Goal: Feedback & Contribution: Submit feedback/report problem

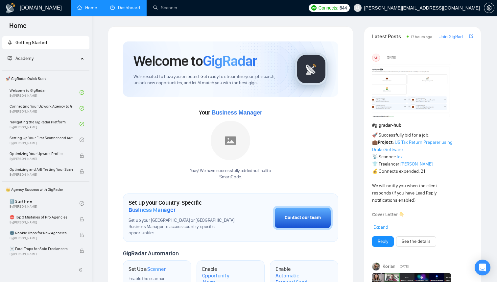
click at [127, 8] on link "Dashboard" at bounding box center [125, 8] width 30 height 6
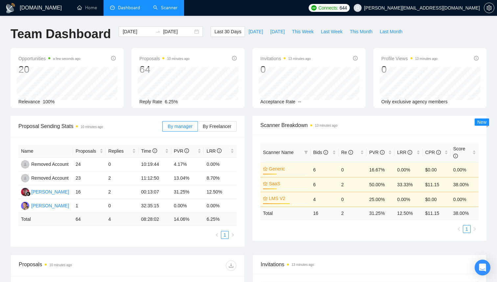
click at [162, 10] on link "Scanner" at bounding box center [165, 8] width 24 height 6
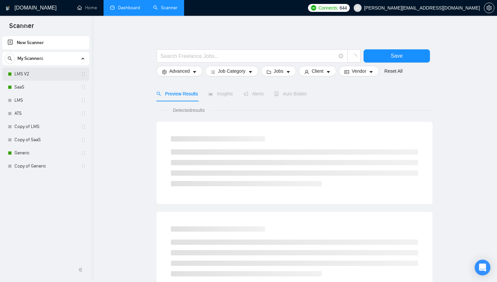
click at [45, 80] on link "LMS V2" at bounding box center [45, 73] width 62 height 13
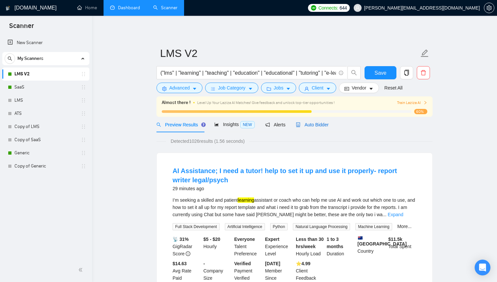
click at [320, 126] on span "Auto Bidder" at bounding box center [312, 124] width 33 height 5
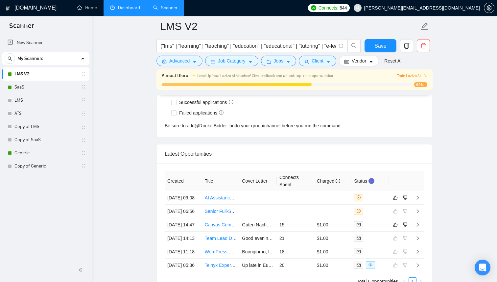
scroll to position [1718, 0]
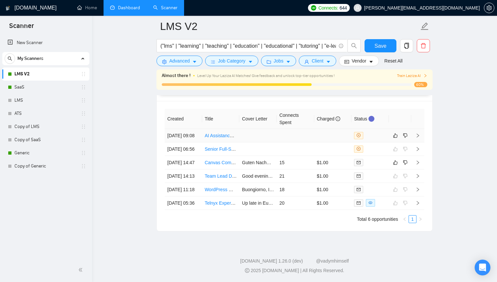
click at [257, 129] on td at bounding box center [257, 135] width 37 height 13
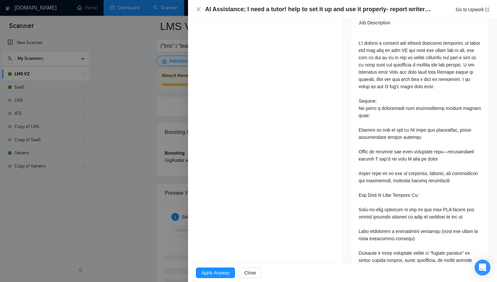
scroll to position [263, 0]
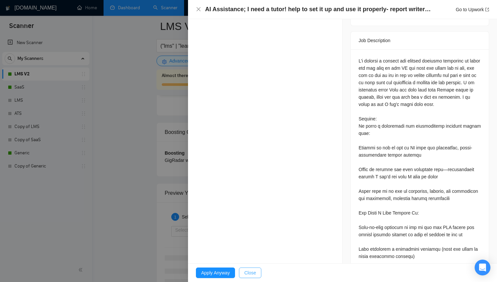
click at [258, 273] on button "Close" at bounding box center [250, 272] width 22 height 11
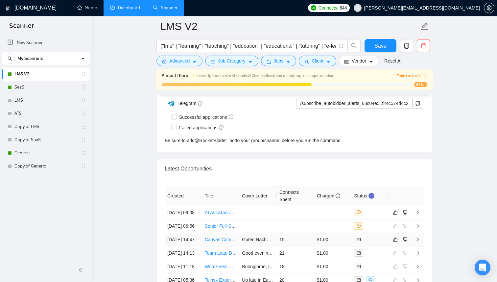
scroll to position [1682, 0]
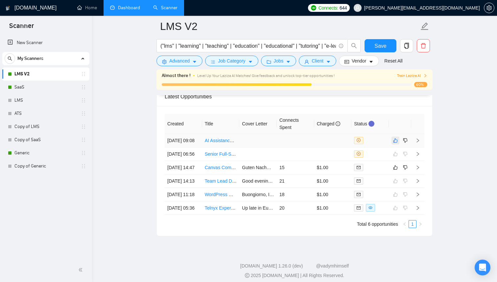
click at [395, 142] on icon "like" at bounding box center [395, 140] width 4 height 4
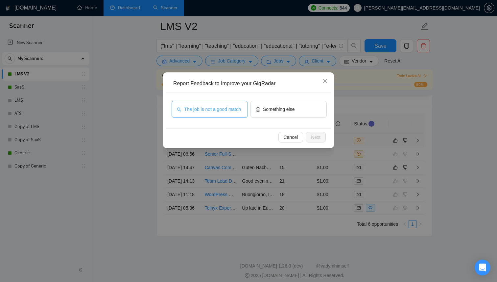
click at [228, 107] on span "The job is not a good match" at bounding box center [212, 109] width 57 height 7
click at [315, 140] on span "Next" at bounding box center [316, 136] width 10 height 7
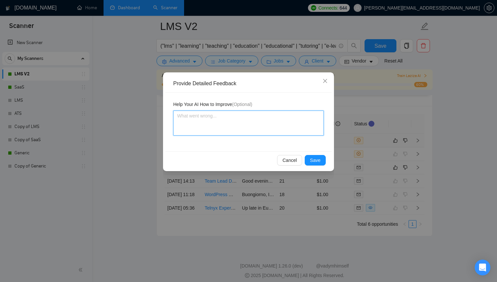
click at [297, 127] on textarea at bounding box center [248, 122] width 151 height 25
type textarea "[PERSON_NAME]"
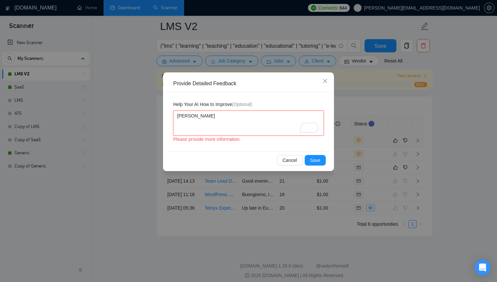
type textarea "Нщ"
type textarea "Нщг"
type textarea "Нщг і"
type textarea "Y"
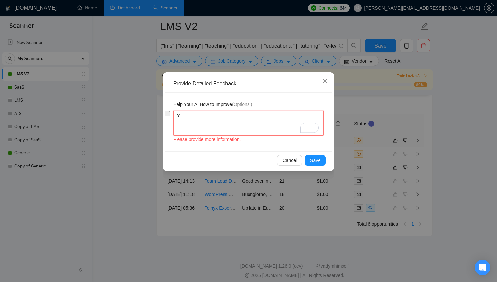
type textarea "Yo"
type textarea "You"
type textarea "You s"
type textarea "You sh"
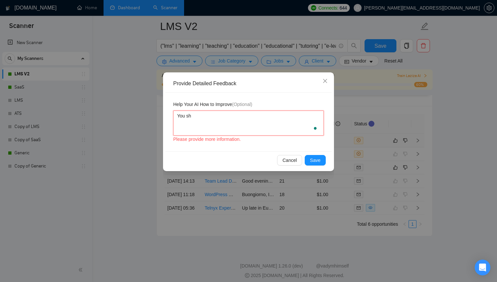
type textarea "You sho"
type textarea "You shou"
type textarea "You shoul"
type textarea "You should"
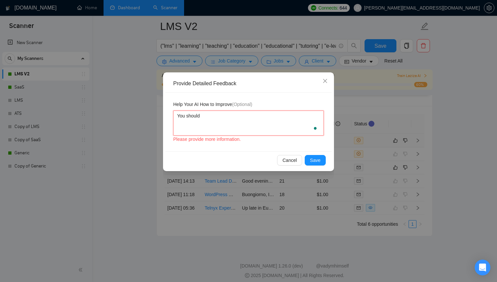
type textarea "You should n"
type textarea "You should no"
type textarea "You should not"
type textarea "You should not b"
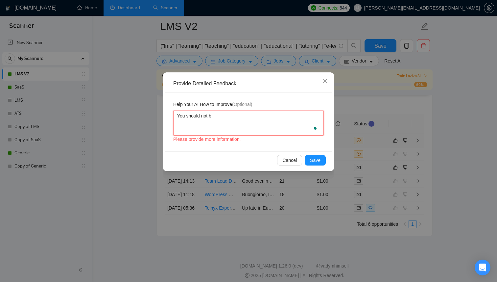
type textarea "You should not bi"
type textarea "You should not bid"
type textarea "You should not bid f"
type textarea "You should not bid fo"
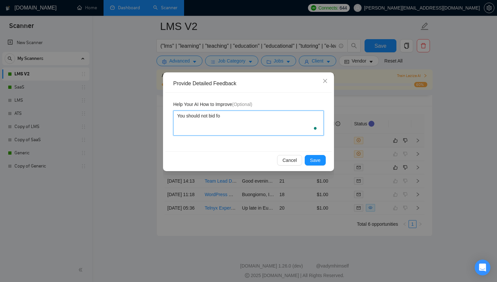
type textarea "You should not bid for"
type textarea "You should not bid for a"
type textarea "You should not bid for a j"
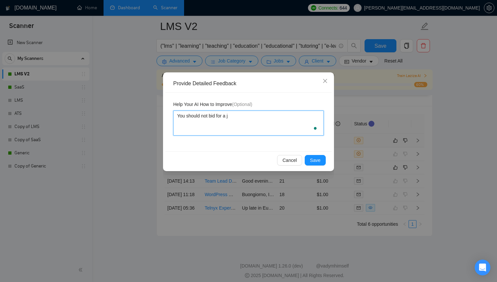
type textarea "You should not bid for a jb"
type textarea "You should not bid for a j"
type textarea "You should not bid for a job"
type textarea "You should not bid for a job wh"
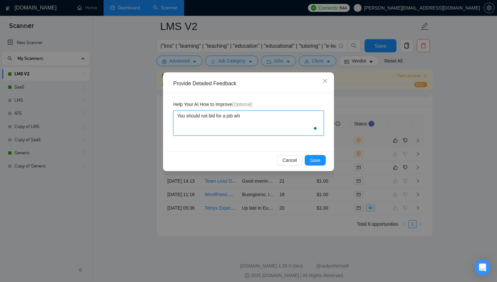
type textarea "You should not bid for a job whe"
type textarea "You should not bid for a job wher"
type textarea "You should not bid for a job where"
type textarea "You should not bid for a job where cu"
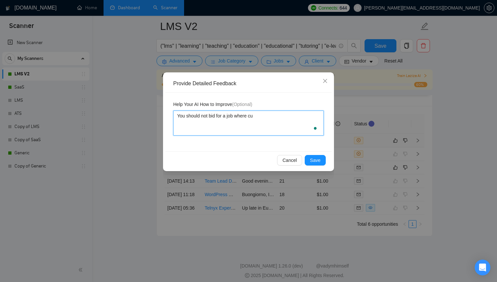
type textarea "You should not bid for a job where cus"
type textarea "You should not bid for a job where cust"
type textarea "You should not bid for a job where custo"
type textarea "You should not bid for a job where custom"
type textarea "You should not bid for a job where custome"
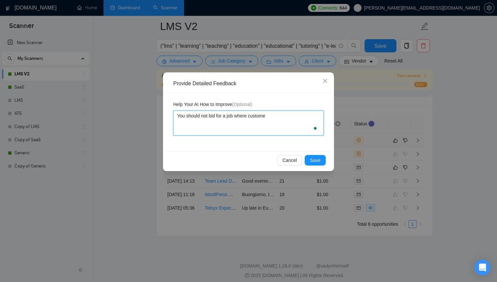
type textarea "You should not bid for a job where customer"
type textarea "You should not bid for a job where customer a"
type textarea "You should not bid for a job where customer as"
type textarea "You should not bid for a job where customer ask"
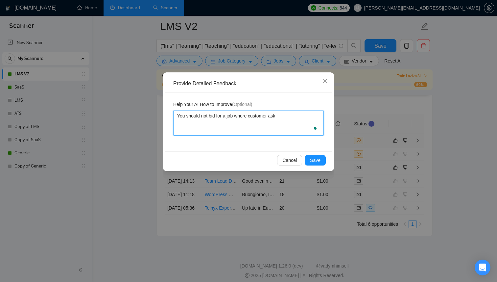
type textarea "You should not bid for a job where customer asks"
type textarea "You should not bid for a job where customer asks t"
type textarea "You should not bid for a job where customer asks to"
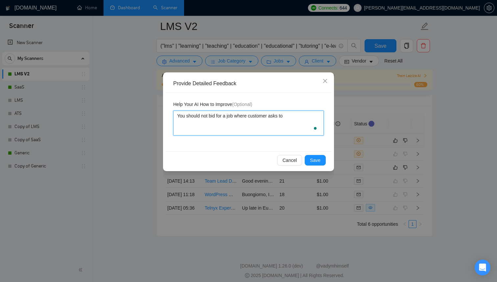
type textarea "You should not bid for a job where customer asks to t"
type textarea "You should not bid for a job where customer asks to te"
type textarea "You should not bid for a job where customer asks to tea"
type textarea "You should not bid for a job where customer asks to teac"
type textarea "You should not bid for a job where customer asks to teach"
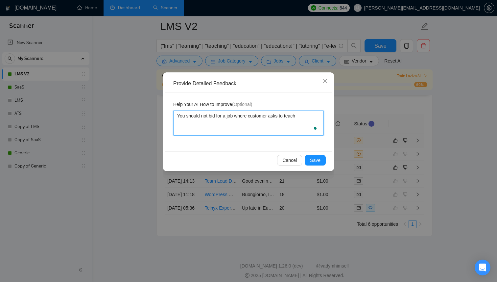
type textarea "You should not bid for a job where customer asks to teach"
type textarea "You should not bid for a job where customer asks to teach h"
type textarea "You should not bid for a job where customer asks to teach hi"
type textarea "You should not bid for a job where customer asks to teach him"
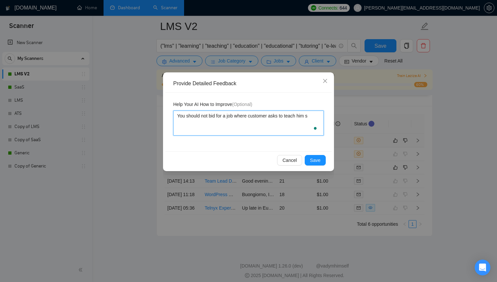
type textarea "You should not bid for a job where customer asks to teach him so"
type textarea "You should not bid for a job where customer asks to teach him some"
type textarea "You should not bid for a job where customer asks to teach him someh"
type textarea "You should not bid for a job where customer asks to teach him someht"
type textarea "You should not bid for a job where customer asks to teach him somehti"
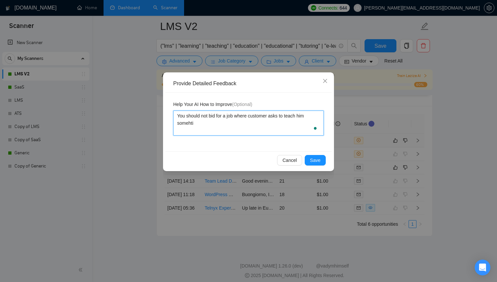
type textarea "You should not bid for a job where customer asks to teach him somehtin"
type textarea "You should not bid for a job where customer asks to teach him somehting"
type textarea "You should not bid for a job where customer asks to teach him somehting."
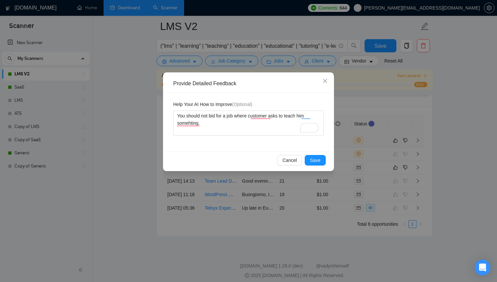
click at [317, 154] on div "Cancel Save" at bounding box center [248, 159] width 166 height 17
click at [317, 159] on span "Save" at bounding box center [315, 159] width 11 height 7
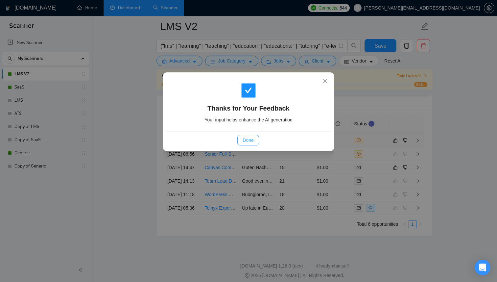
click at [252, 141] on span "Done" at bounding box center [248, 139] width 11 height 7
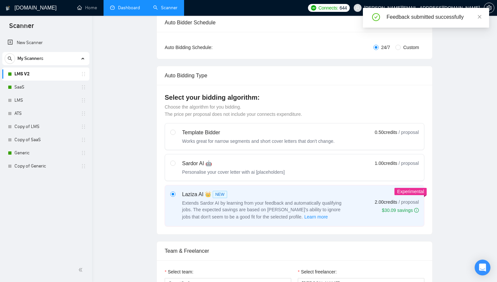
scroll to position [0, 0]
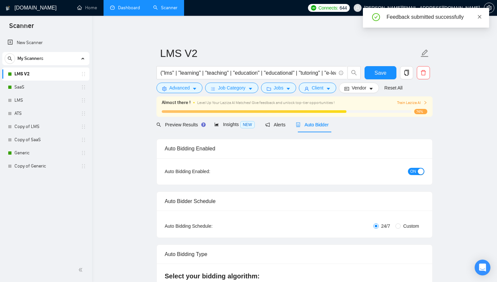
click at [481, 19] on link at bounding box center [479, 16] width 5 height 7
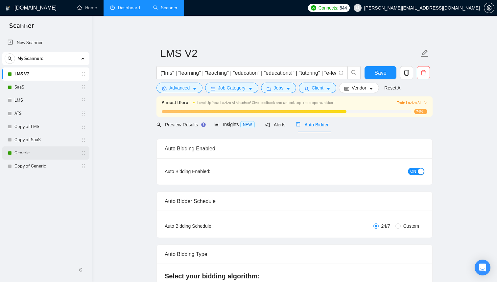
click at [47, 158] on link "Generic" at bounding box center [45, 152] width 62 height 13
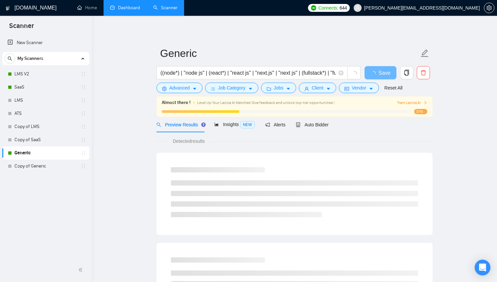
click at [119, 5] on link "Dashboard" at bounding box center [125, 8] width 30 height 6
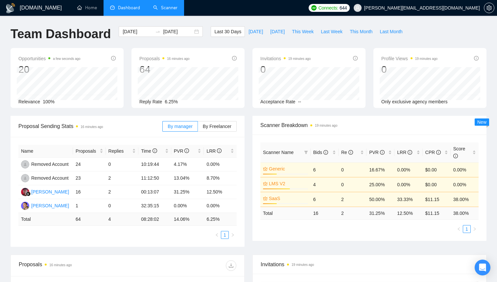
click at [165, 8] on link "Scanner" at bounding box center [165, 8] width 24 height 6
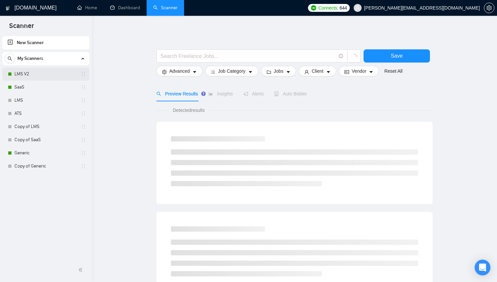
click at [48, 74] on link "LMS V2" at bounding box center [45, 73] width 62 height 13
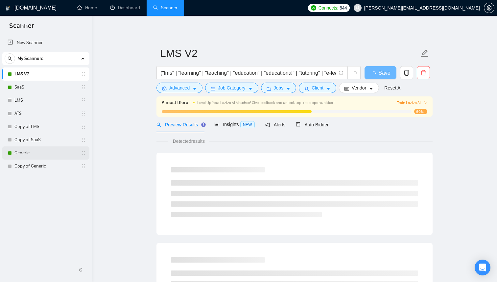
click at [43, 151] on link "Generic" at bounding box center [45, 152] width 62 height 13
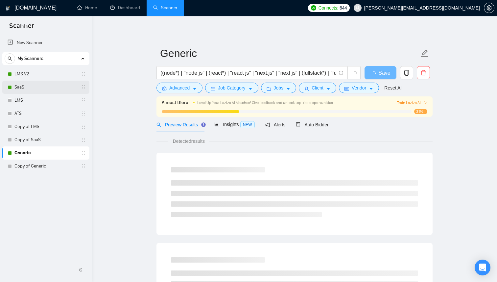
click at [40, 91] on link "SaaS" at bounding box center [45, 87] width 62 height 13
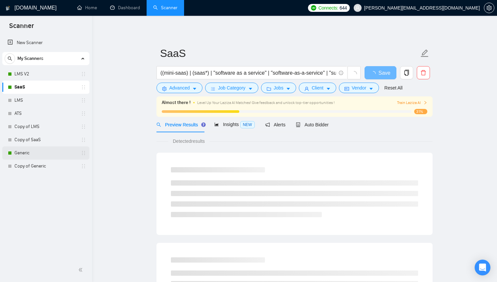
click at [34, 151] on link "Generic" at bounding box center [45, 152] width 62 height 13
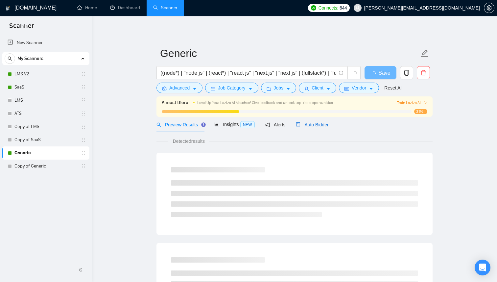
click at [323, 127] on div "Auto Bidder" at bounding box center [312, 124] width 33 height 7
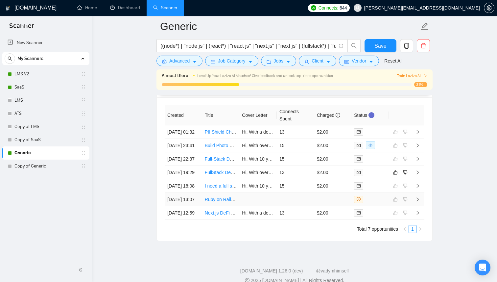
scroll to position [1691, 0]
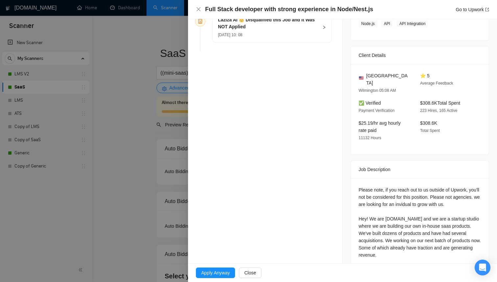
scroll to position [149, 0]
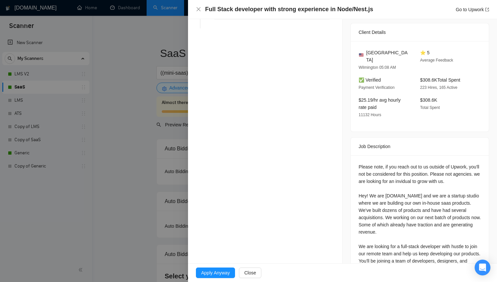
click at [156, 66] on div at bounding box center [248, 141] width 497 height 282
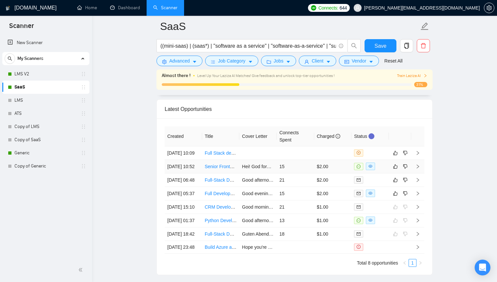
scroll to position [1665, 0]
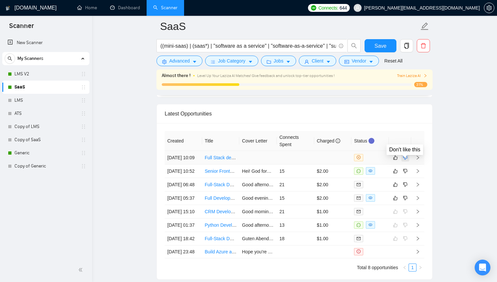
click at [405, 160] on icon "dislike" at bounding box center [405, 157] width 5 height 5
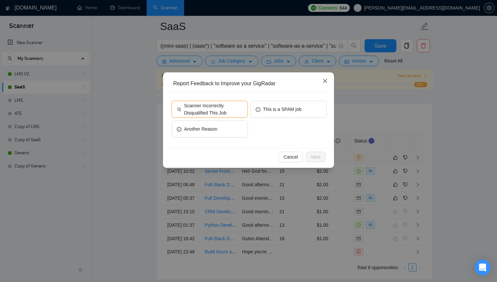
click at [325, 82] on icon "close" at bounding box center [324, 80] width 5 height 5
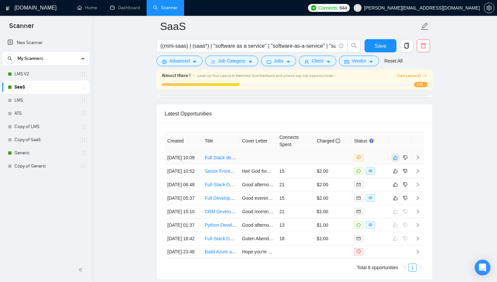
click at [396, 160] on icon "like" at bounding box center [395, 157] width 5 height 5
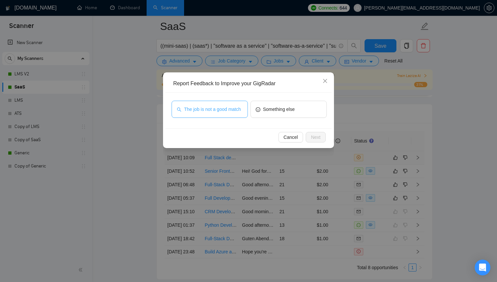
click at [212, 109] on span "The job is not a good match" at bounding box center [212, 109] width 57 height 7
click at [313, 135] on span "Next" at bounding box center [316, 136] width 10 height 7
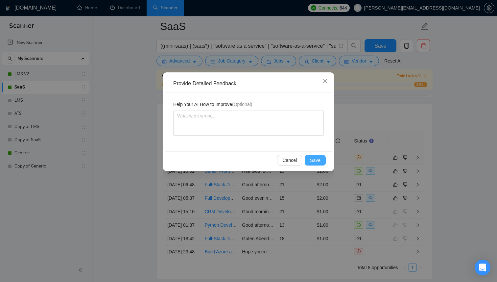
click at [319, 160] on span "Save" at bounding box center [315, 159] width 11 height 7
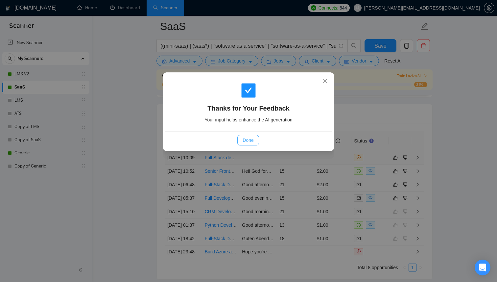
click at [253, 141] on span "Done" at bounding box center [248, 139] width 11 height 7
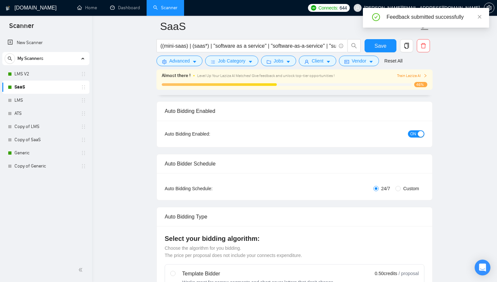
scroll to position [31, 0]
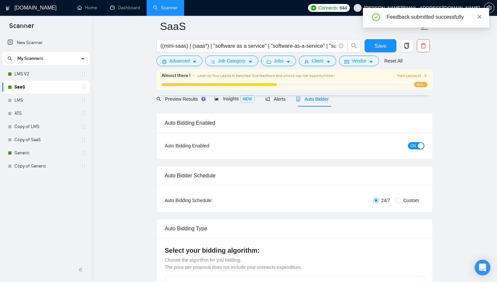
click at [482, 16] on icon "close" at bounding box center [479, 16] width 5 height 5
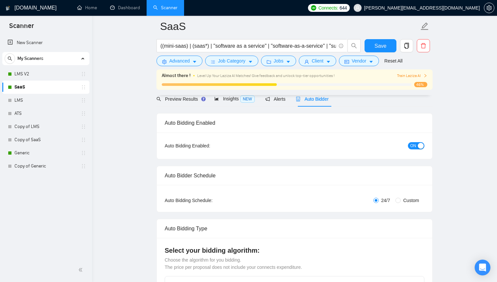
scroll to position [0, 0]
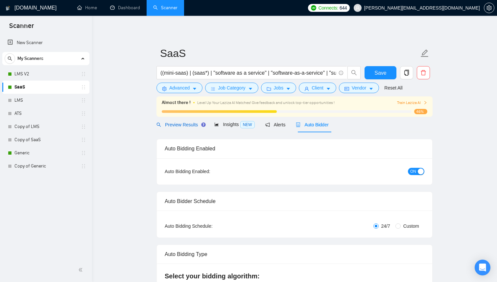
click at [189, 124] on span "Preview Results" at bounding box center [179, 124] width 47 height 5
